Goal: Navigation & Orientation: Find specific page/section

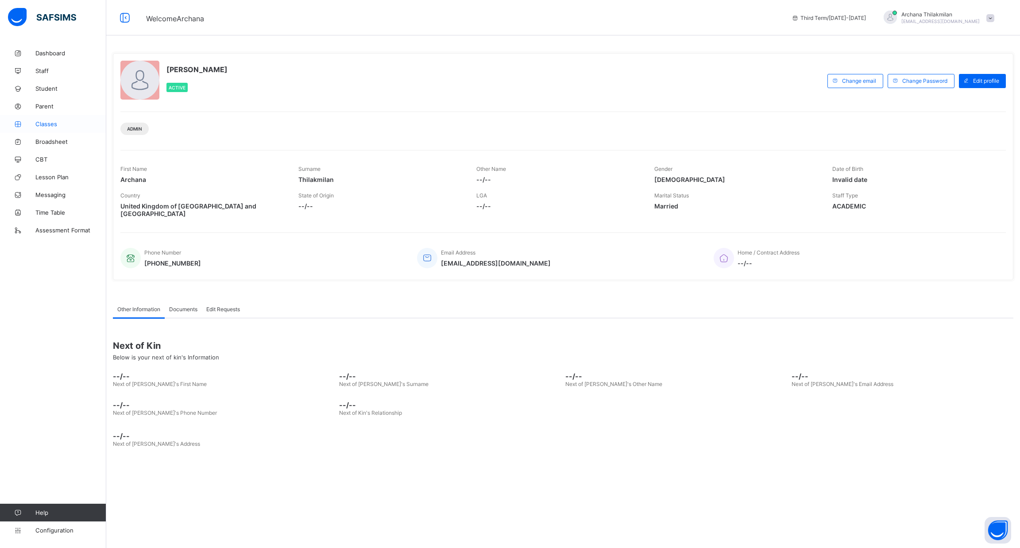
drag, startPoint x: 0, startPoint y: 0, endPoint x: 74, endPoint y: 128, distance: 147.2
click at [74, 128] on span "Classes" at bounding box center [70, 123] width 71 height 7
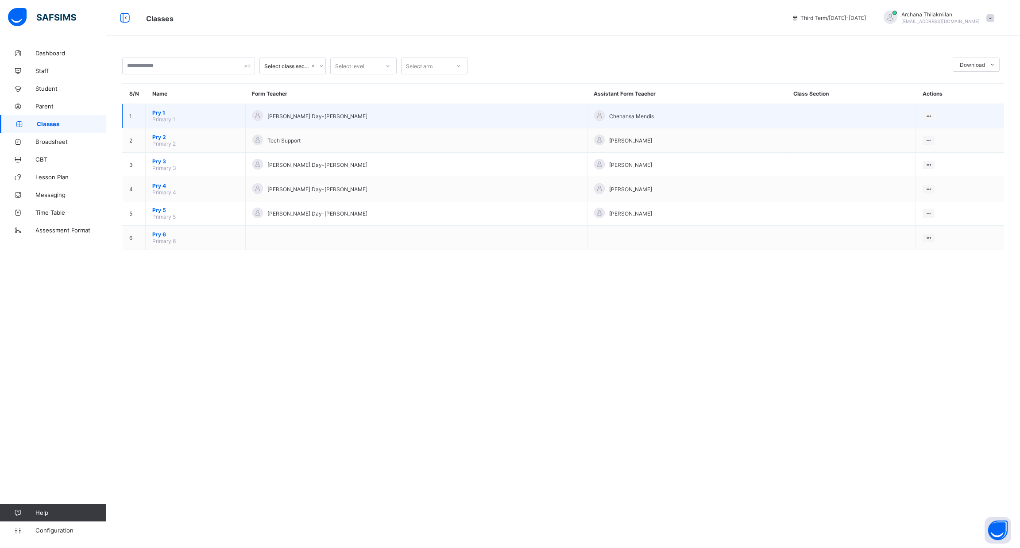
click at [166, 117] on span "Primary 1" at bounding box center [163, 119] width 23 height 7
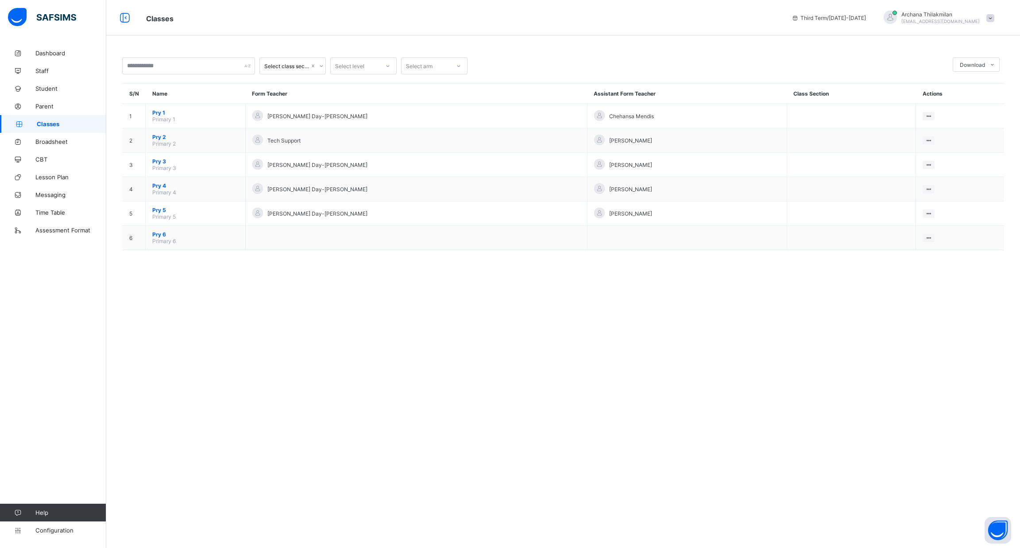
click at [63, 121] on span "Classes" at bounding box center [72, 123] width 70 height 7
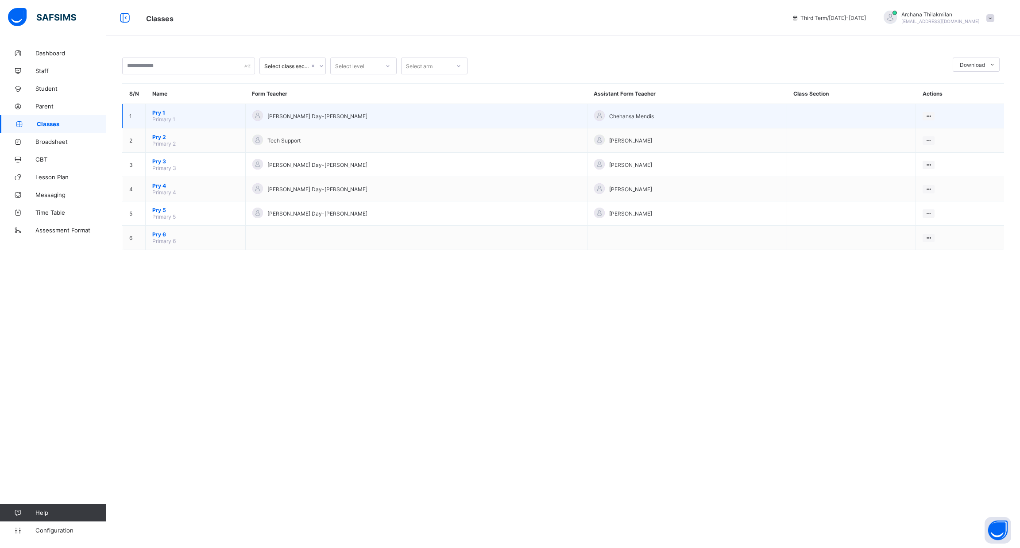
click at [160, 112] on span "Pry 1" at bounding box center [195, 112] width 86 height 7
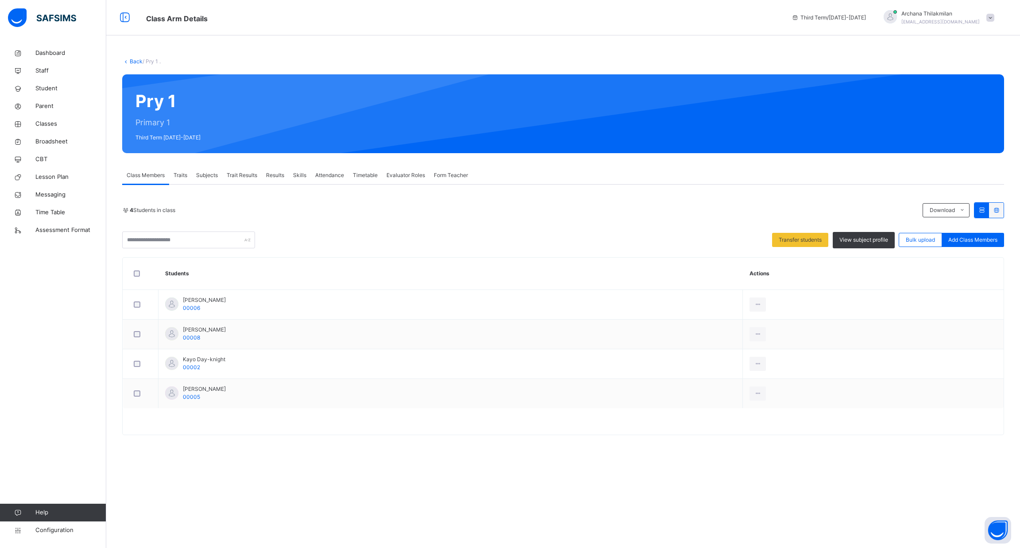
click at [247, 175] on span "Trait Results" at bounding box center [242, 175] width 31 height 8
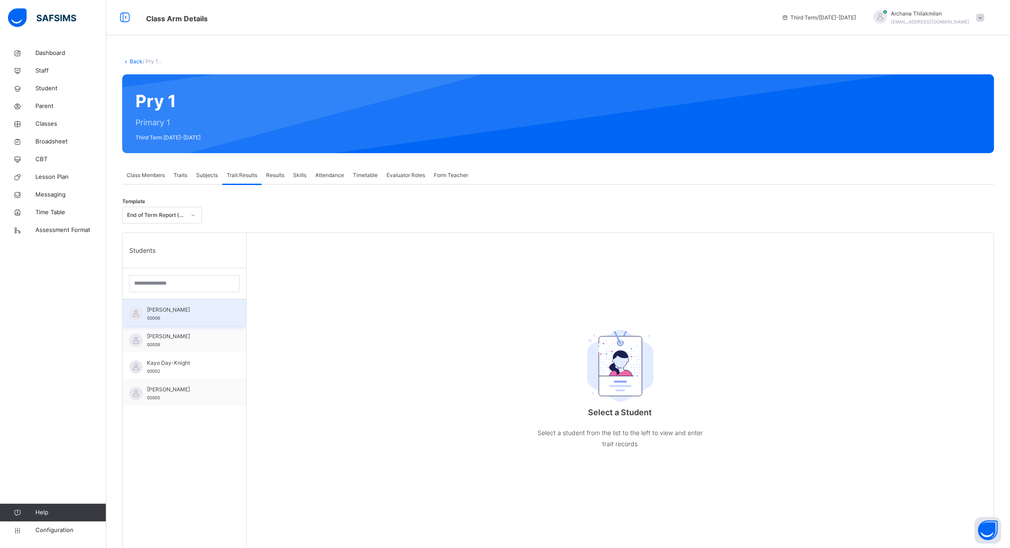
click at [174, 312] on span "Aelyn Sandulache" at bounding box center [186, 310] width 79 height 8
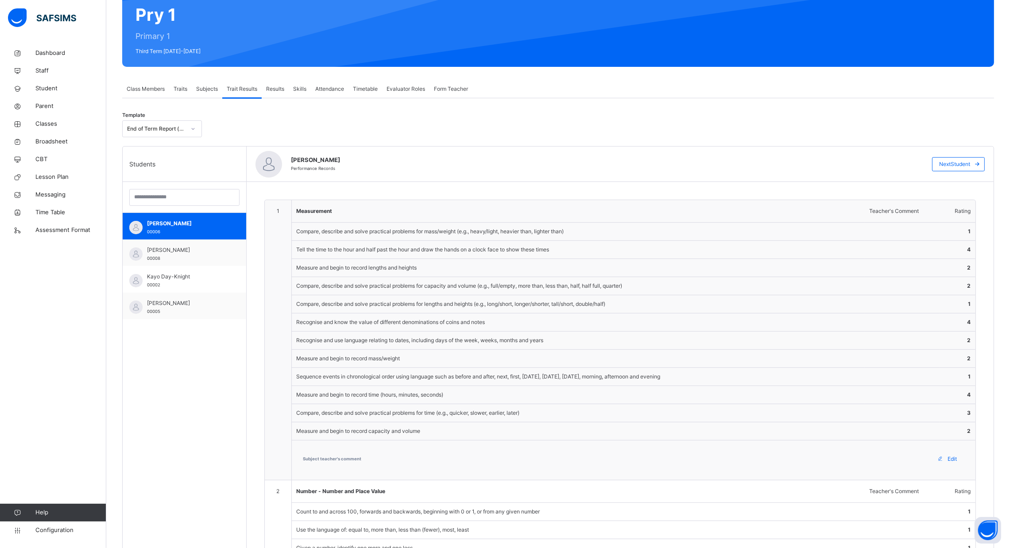
scroll to position [73, 0]
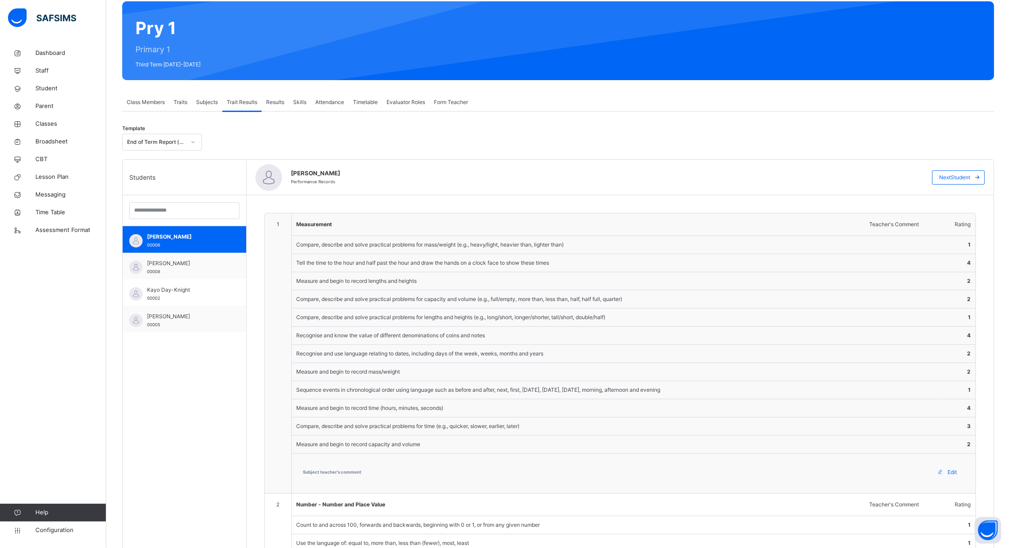
click at [183, 98] on span "Traits" at bounding box center [181, 102] width 14 height 8
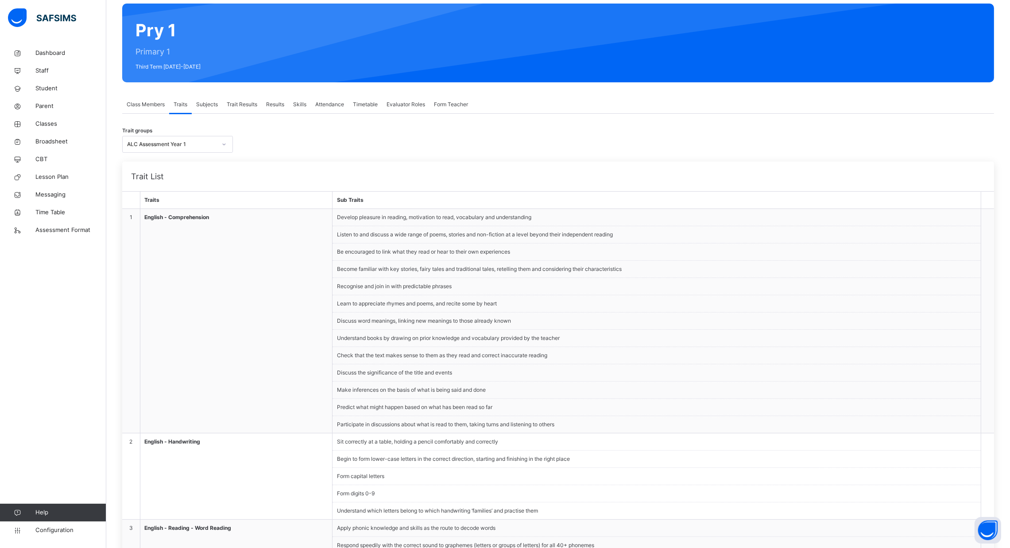
scroll to position [0, 0]
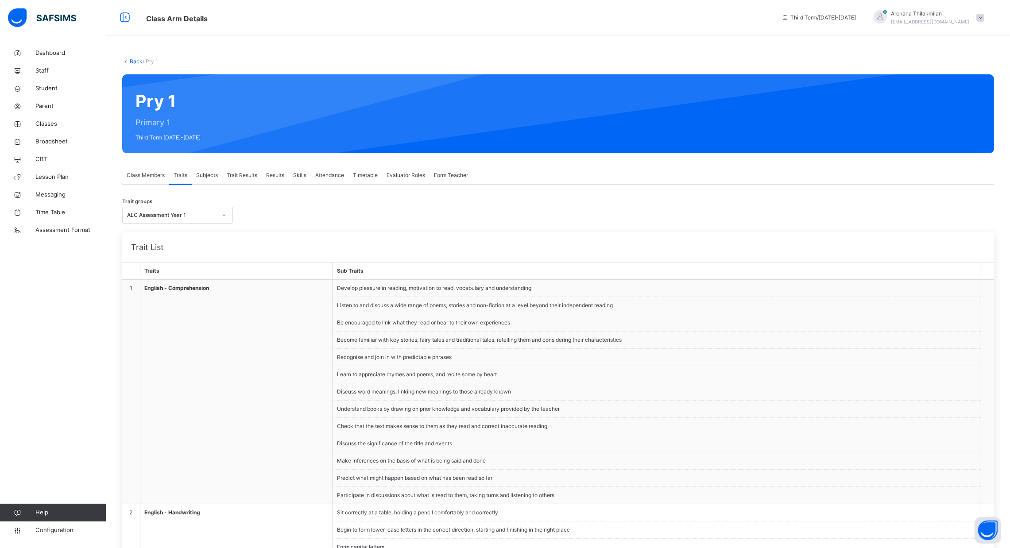
click at [146, 178] on span "Class Members" at bounding box center [146, 175] width 38 height 8
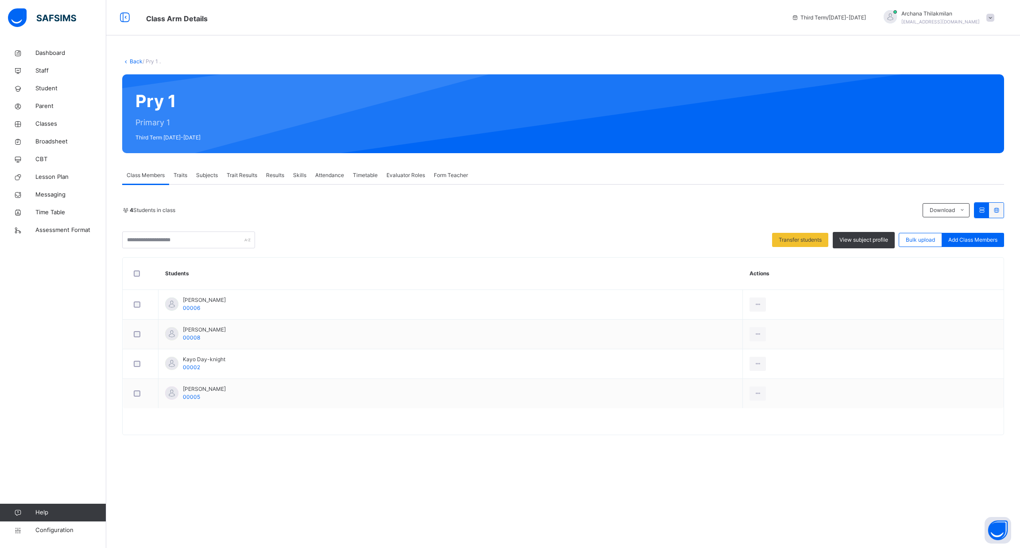
click at [240, 177] on span "Trait Results" at bounding box center [242, 175] width 31 height 8
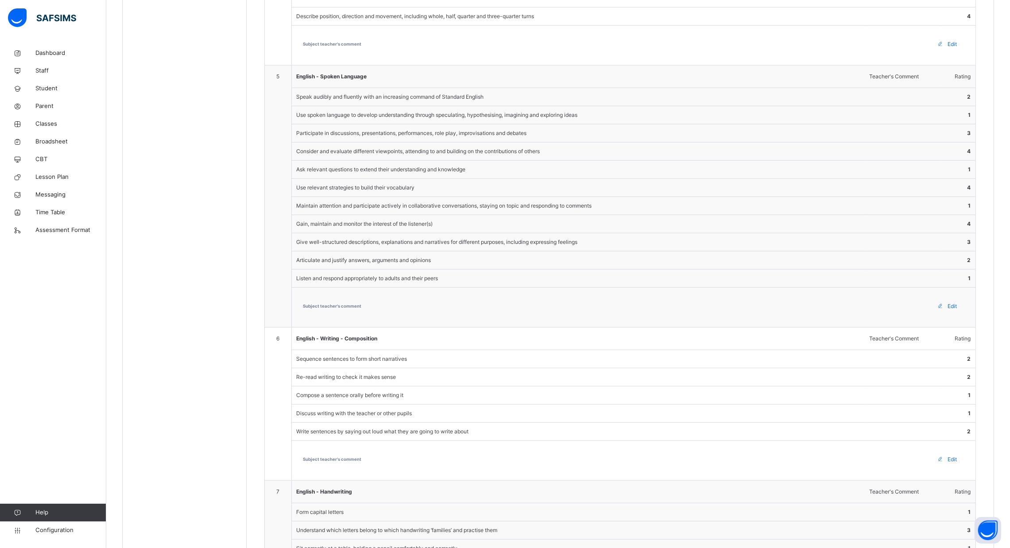
scroll to position [983, 0]
